Goal: Task Accomplishment & Management: Use online tool/utility

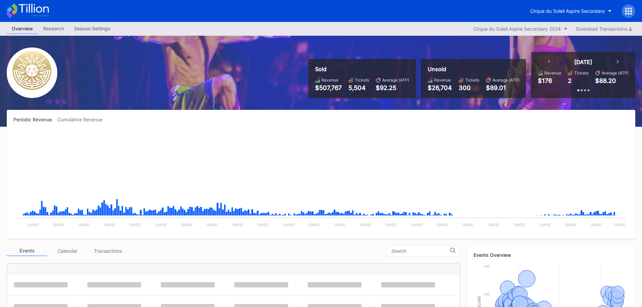
click at [626, 12] on icon at bounding box center [628, 11] width 7 height 7
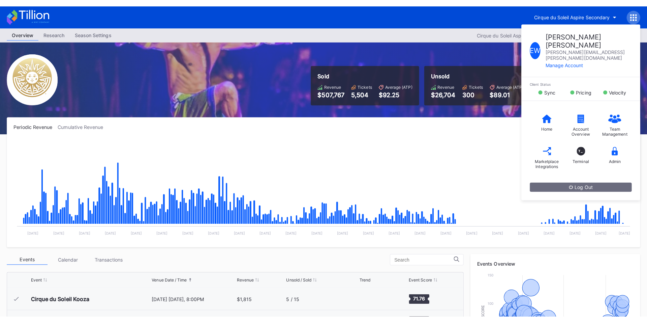
scroll to position [7054, 0]
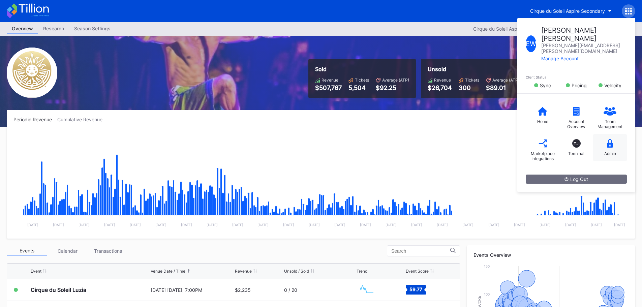
click at [611, 136] on div "Admin" at bounding box center [610, 147] width 34 height 27
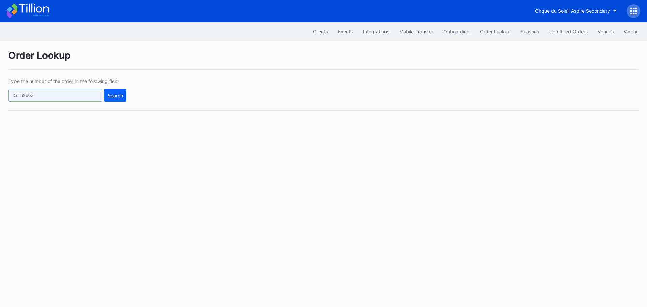
click at [67, 98] on input "text" at bounding box center [55, 95] width 94 height 13
paste input "625079612"
click at [122, 98] on button "Search" at bounding box center [115, 95] width 22 height 13
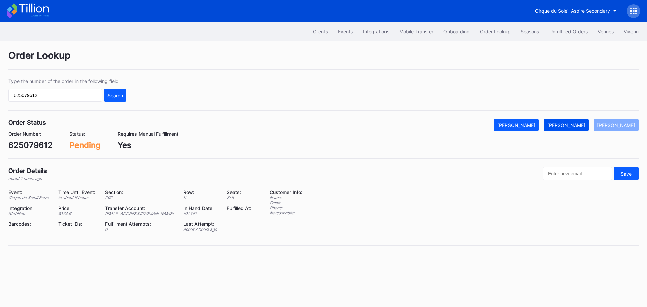
click at [571, 122] on button "[PERSON_NAME]" at bounding box center [566, 125] width 45 height 12
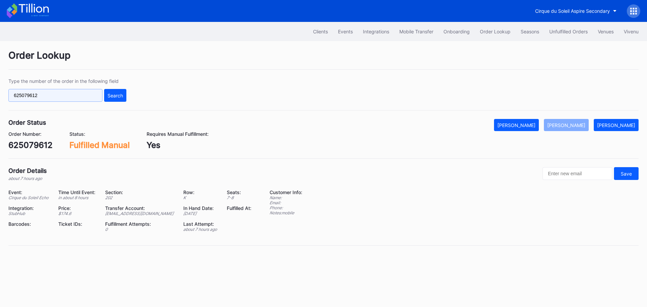
click at [70, 94] on input "625079612" at bounding box center [55, 95] width 94 height 13
paste input "n360tq3ngxr"
click at [68, 96] on input "625079612n360tq3ngxr" at bounding box center [55, 95] width 94 height 13
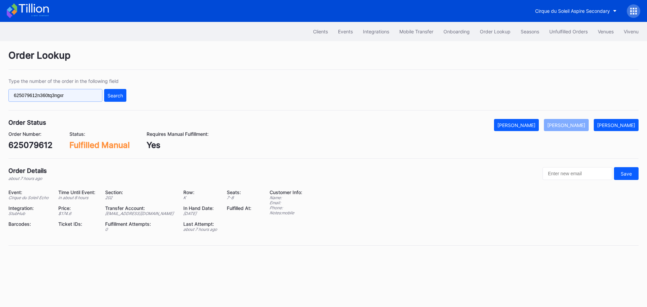
click at [68, 96] on input "625079612n360tq3ngxr" at bounding box center [55, 95] width 94 height 13
paste input "text"
click at [114, 96] on div "Search" at bounding box center [116, 96] width 16 height 6
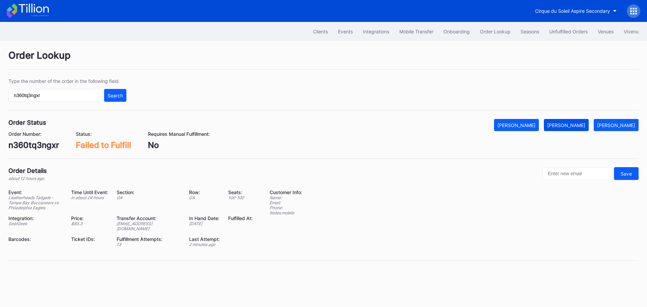
click at [583, 125] on div "[PERSON_NAME]" at bounding box center [566, 125] width 38 height 6
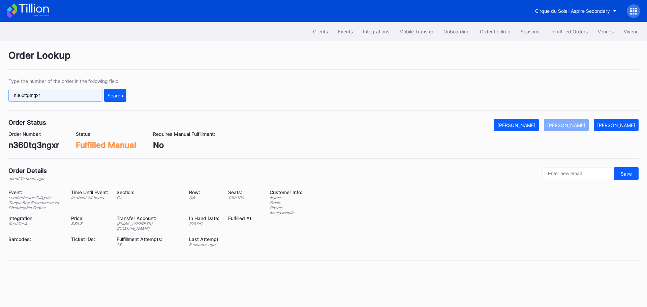
click at [54, 96] on input "n360tq3ngxr" at bounding box center [55, 95] width 94 height 13
paste input "3215s8opokl"
click at [114, 93] on div "Search" at bounding box center [116, 96] width 16 height 6
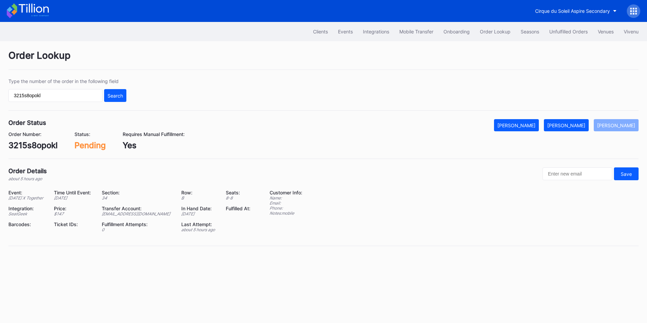
click at [557, 123] on div "Order Status Mark Cancelled [PERSON_NAME] [PERSON_NAME]" at bounding box center [323, 125] width 630 height 12
click at [569, 125] on div "[PERSON_NAME]" at bounding box center [566, 125] width 38 height 6
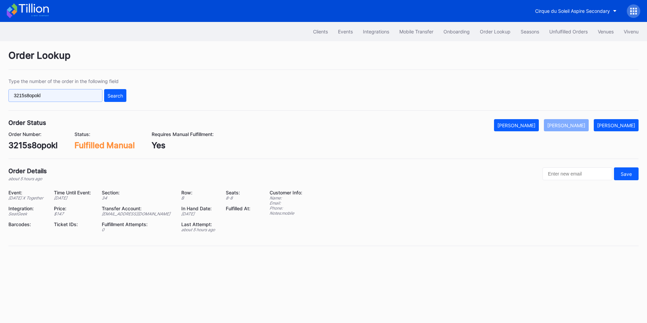
click at [74, 95] on input "3215s8opokl" at bounding box center [55, 95] width 94 height 13
click at [73, 95] on input "3215s8opokl" at bounding box center [55, 95] width 94 height 13
paste input "625050991"
click at [110, 95] on div "Search" at bounding box center [116, 96] width 16 height 6
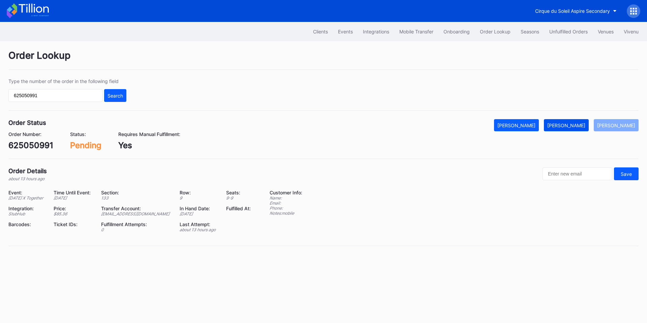
click at [573, 125] on div "[PERSON_NAME]" at bounding box center [566, 125] width 38 height 6
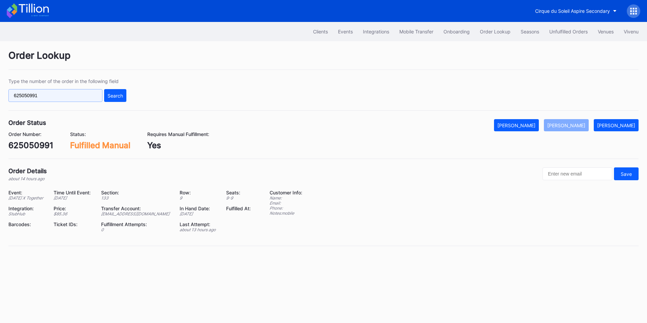
click at [50, 91] on input "625050991" at bounding box center [55, 95] width 94 height 13
paste input "78468"
click at [112, 93] on div "Search" at bounding box center [116, 96] width 16 height 6
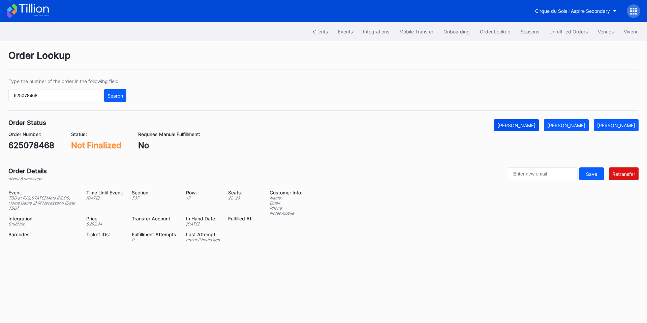
click at [539, 129] on button "[PERSON_NAME]" at bounding box center [516, 125] width 45 height 12
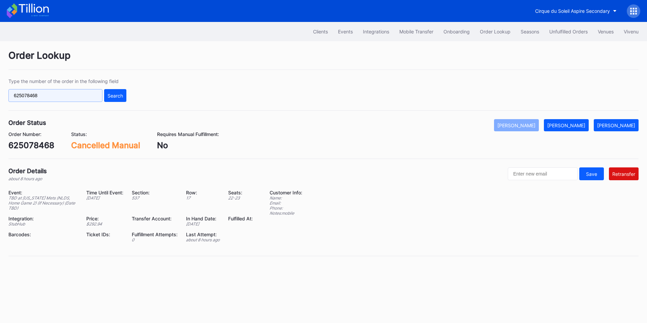
click at [64, 99] on input "625078468" at bounding box center [55, 95] width 94 height 13
paste input "672"
click at [115, 95] on div "Search" at bounding box center [116, 96] width 16 height 6
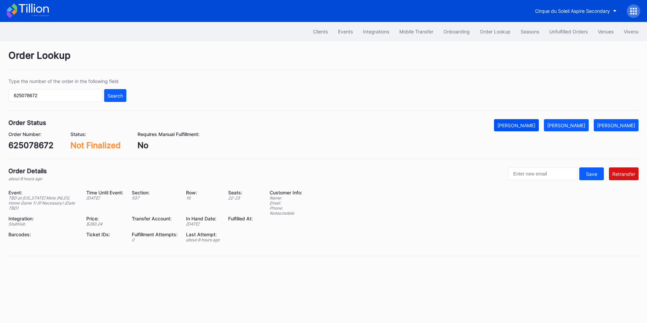
click at [534, 120] on button "[PERSON_NAME]" at bounding box center [516, 125] width 45 height 12
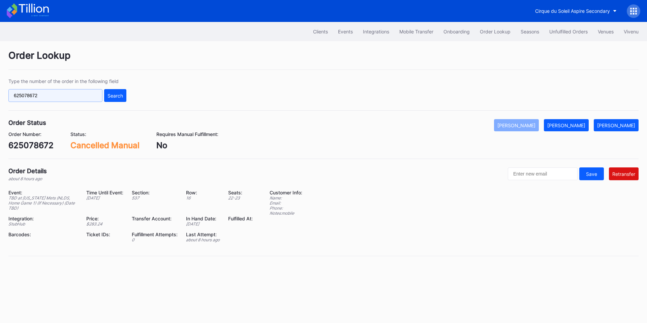
click at [72, 93] on input "625078672" at bounding box center [55, 95] width 94 height 13
paste input "914872417"
click at [119, 96] on div "Search" at bounding box center [116, 96] width 16 height 6
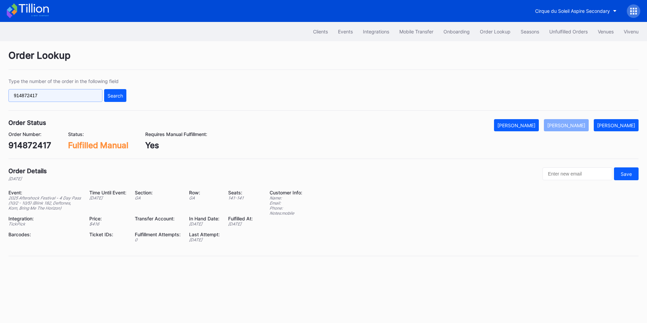
click at [55, 95] on input "914872417" at bounding box center [55, 95] width 94 height 13
paste input "227409994"
click at [119, 94] on div "Search" at bounding box center [116, 96] width 16 height 6
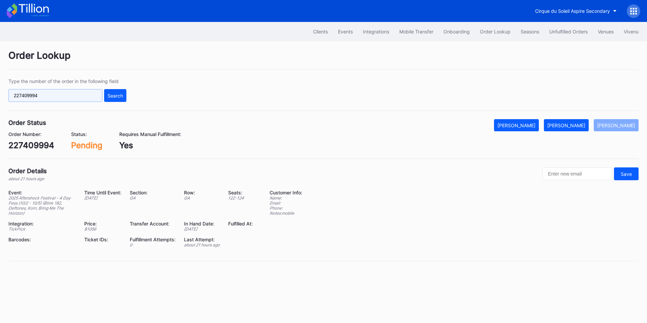
click at [62, 95] on input "227409994" at bounding box center [55, 95] width 94 height 13
paste input "429836759"
type input "429836759"
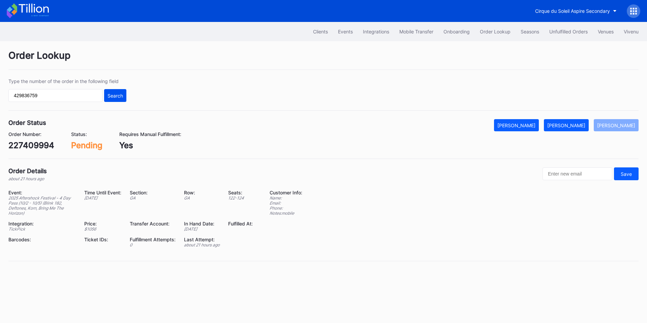
click at [105, 100] on button "Search" at bounding box center [115, 95] width 22 height 13
click at [575, 13] on div "Cirque du Soleil Aspire Secondary" at bounding box center [572, 11] width 75 height 6
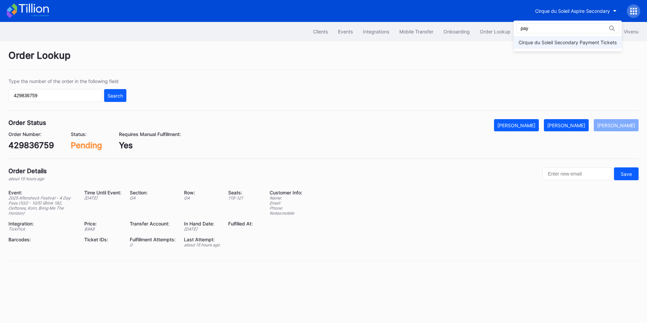
type input "pay"
click at [542, 43] on div "Cirque du Soleil Secondary Payment Tickets" at bounding box center [568, 42] width 98 height 6
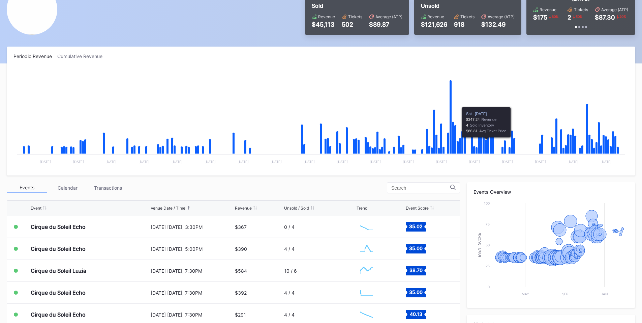
scroll to position [79, 0]
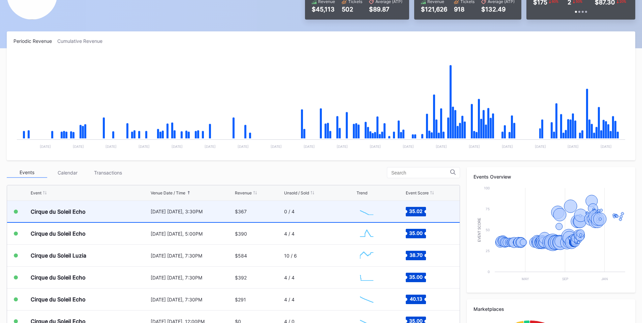
click at [211, 209] on div "[DATE] [DATE], 3:30PM" at bounding box center [192, 211] width 83 height 6
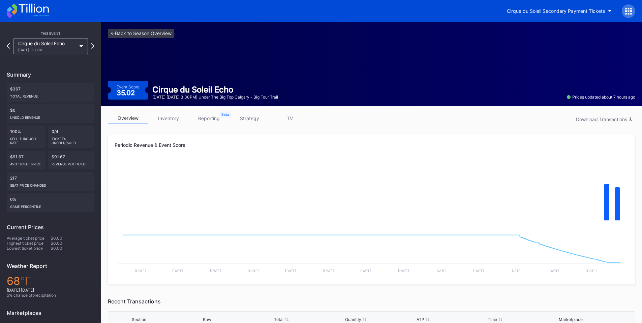
click at [638, 8] on div "Cirque du Soleil Secondary Payment Tickets" at bounding box center [321, 11] width 642 height 22
click at [631, 10] on icon at bounding box center [631, 11] width 2 height 2
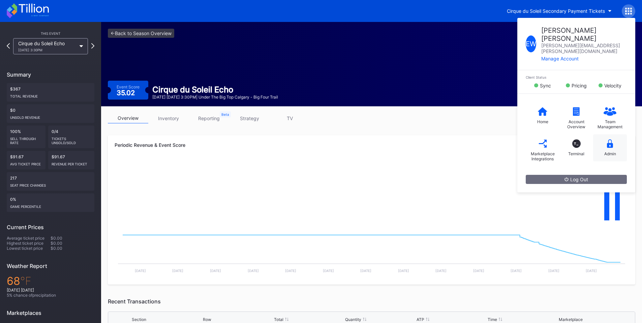
click at [611, 139] on icon at bounding box center [610, 143] width 6 height 8
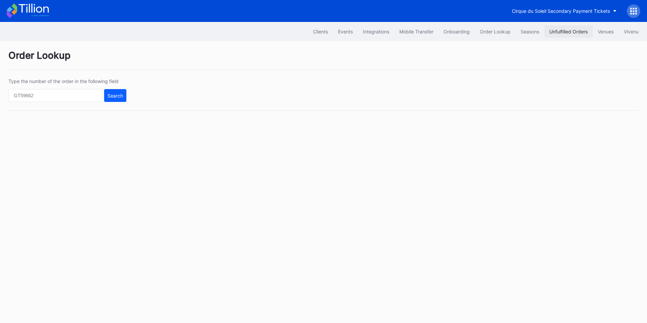
click at [557, 31] on div "Unfulfilled Orders" at bounding box center [568, 32] width 38 height 6
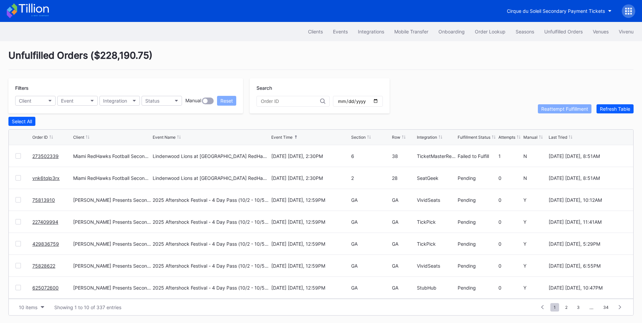
click at [21, 156] on div at bounding box center [18, 155] width 5 height 5
click at [18, 180] on div at bounding box center [18, 177] width 5 height 5
click at [558, 111] on div "Reattempt Fulfillment" at bounding box center [564, 109] width 47 height 6
click at [567, 307] on span "2" at bounding box center [566, 307] width 9 height 8
click at [481, 30] on div "Order Lookup" at bounding box center [490, 32] width 31 height 6
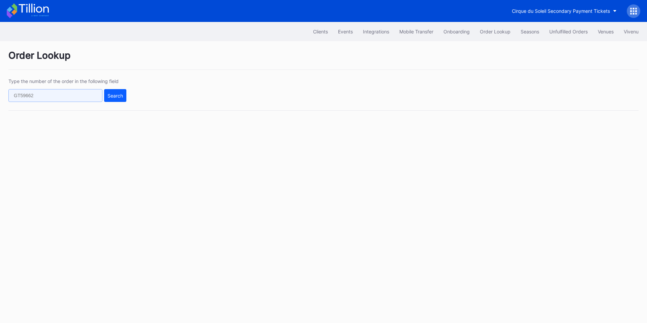
drag, startPoint x: 75, startPoint y: 95, endPoint x: 85, endPoint y: 94, distance: 9.8
click at [75, 95] on input "text" at bounding box center [55, 95] width 94 height 13
paste input "127798179"
type input "127798179"
click at [112, 96] on div "Search" at bounding box center [116, 96] width 16 height 6
